Goal: Transaction & Acquisition: Book appointment/travel/reservation

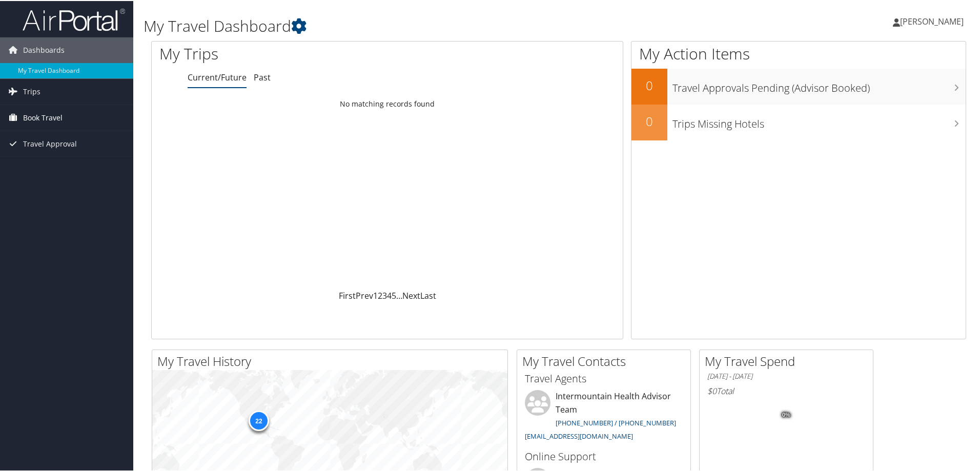
click at [56, 123] on span "Book Travel" at bounding box center [42, 117] width 39 height 26
click at [76, 171] on link "Book/Manage Online Trips" at bounding box center [66, 167] width 133 height 15
